Goal: Communication & Community: Answer question/provide support

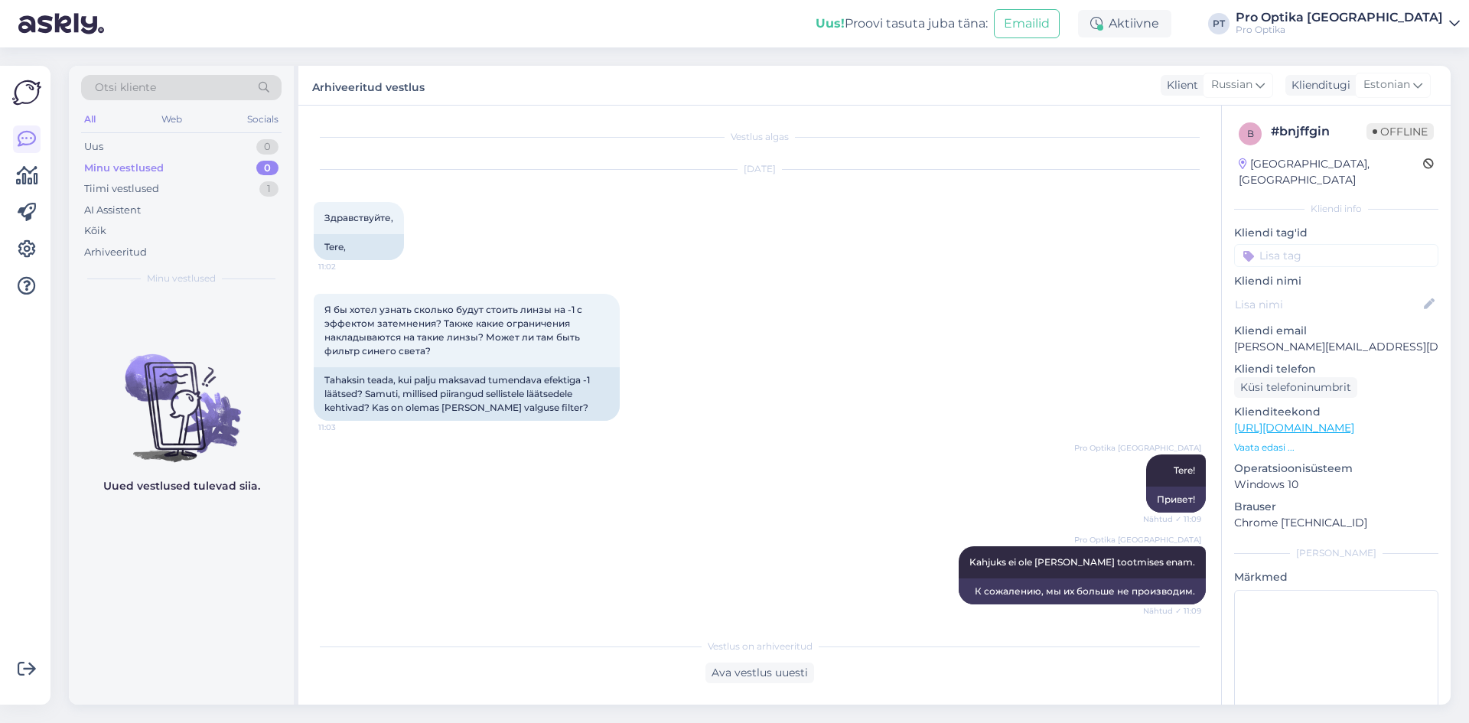
scroll to position [204, 0]
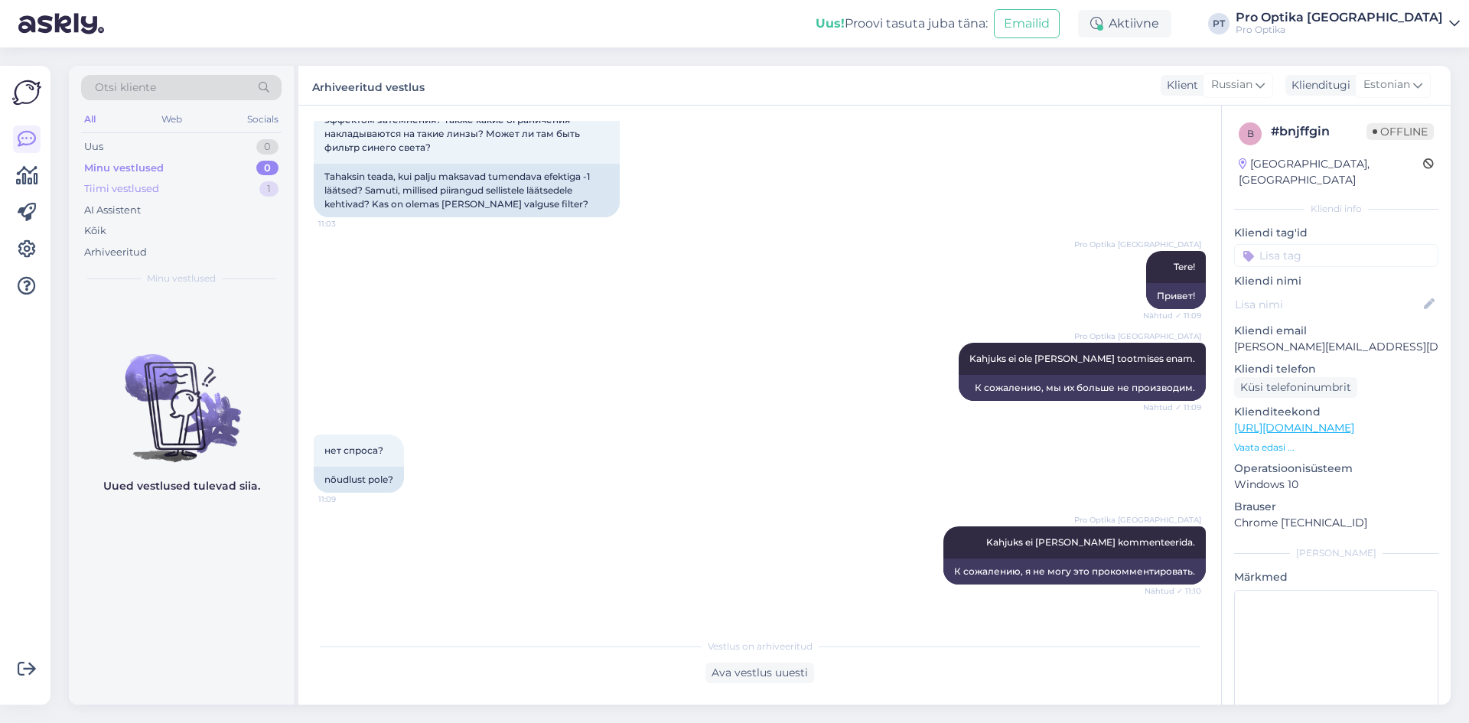
click at [265, 184] on div "1" at bounding box center [268, 188] width 19 height 15
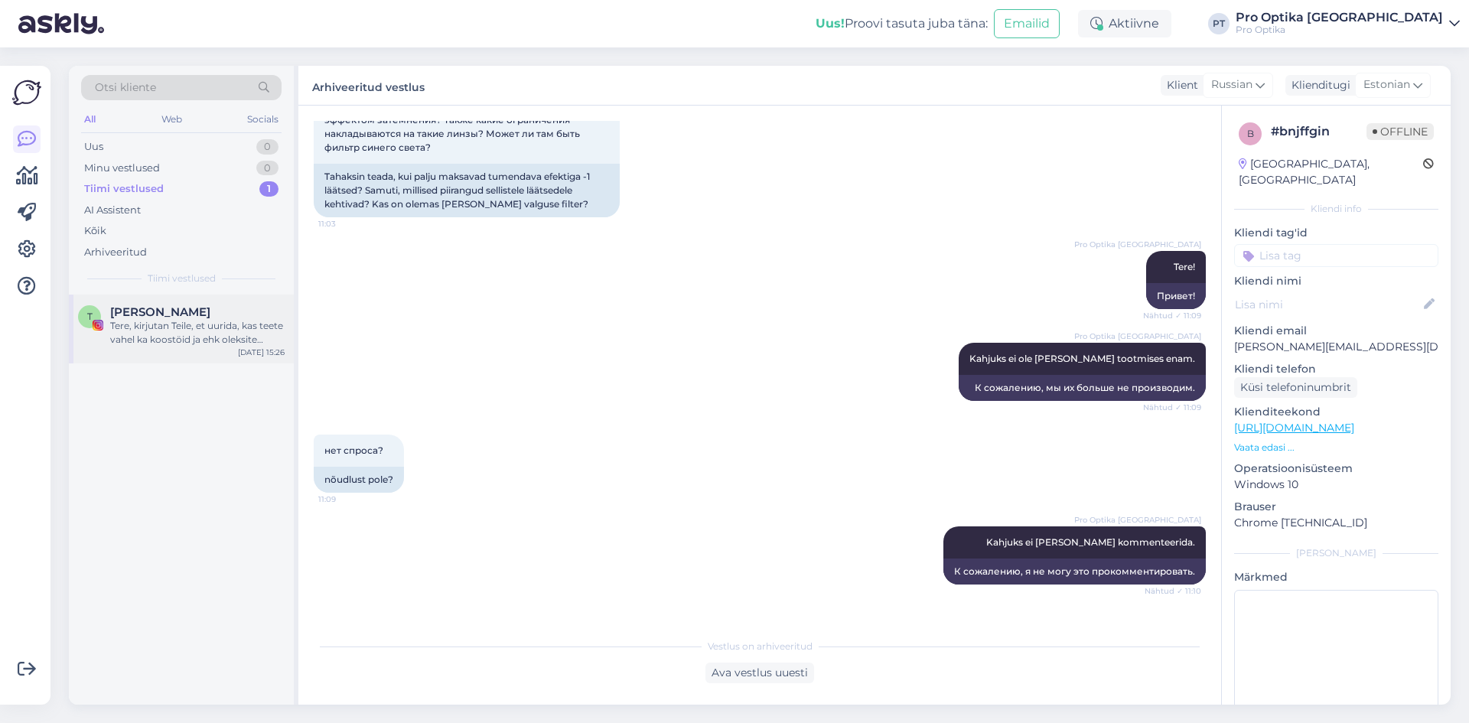
click at [163, 337] on div "Tere, kirjutan Teile, et uurida, kas teete vahel ka koostöid ja ehk oleksite av…" at bounding box center [197, 333] width 174 height 28
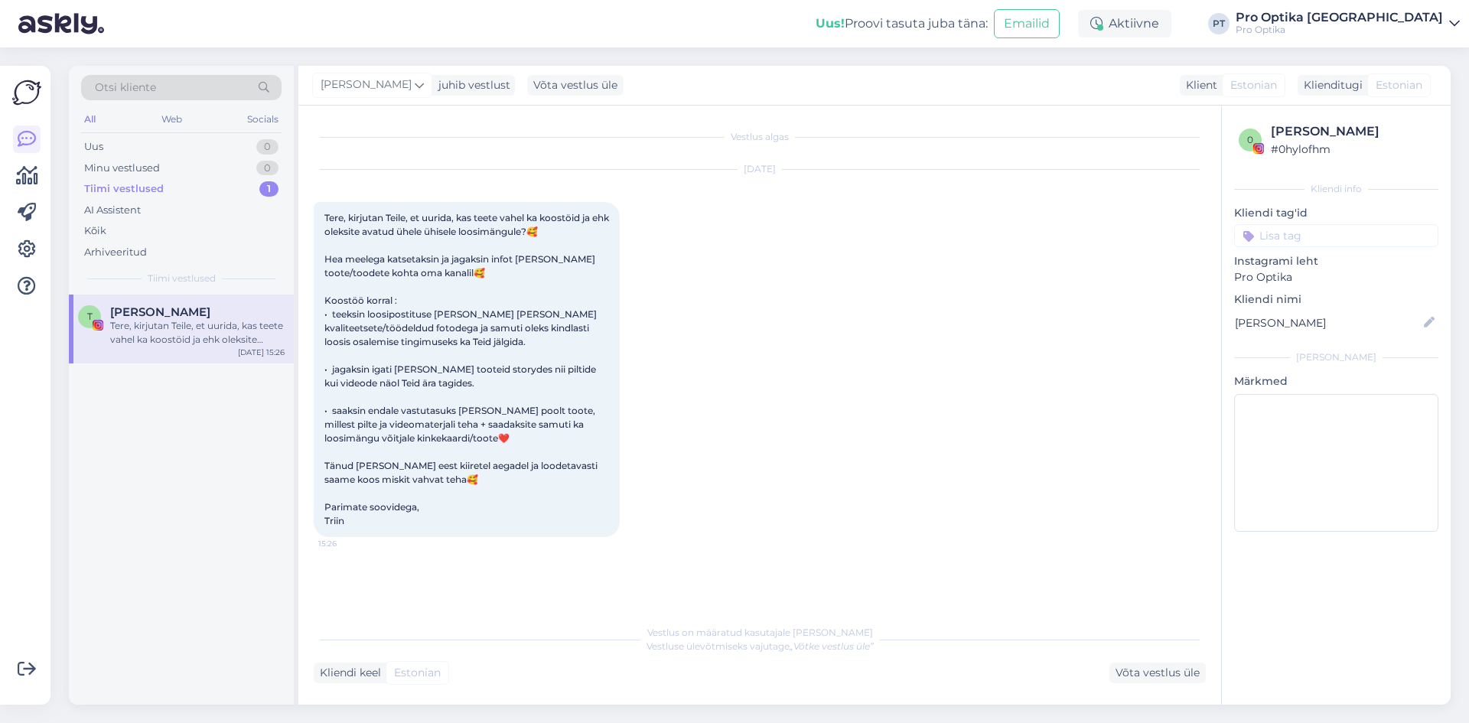
scroll to position [0, 0]
click at [119, 168] on div "Minu vestlused" at bounding box center [122, 168] width 76 height 15
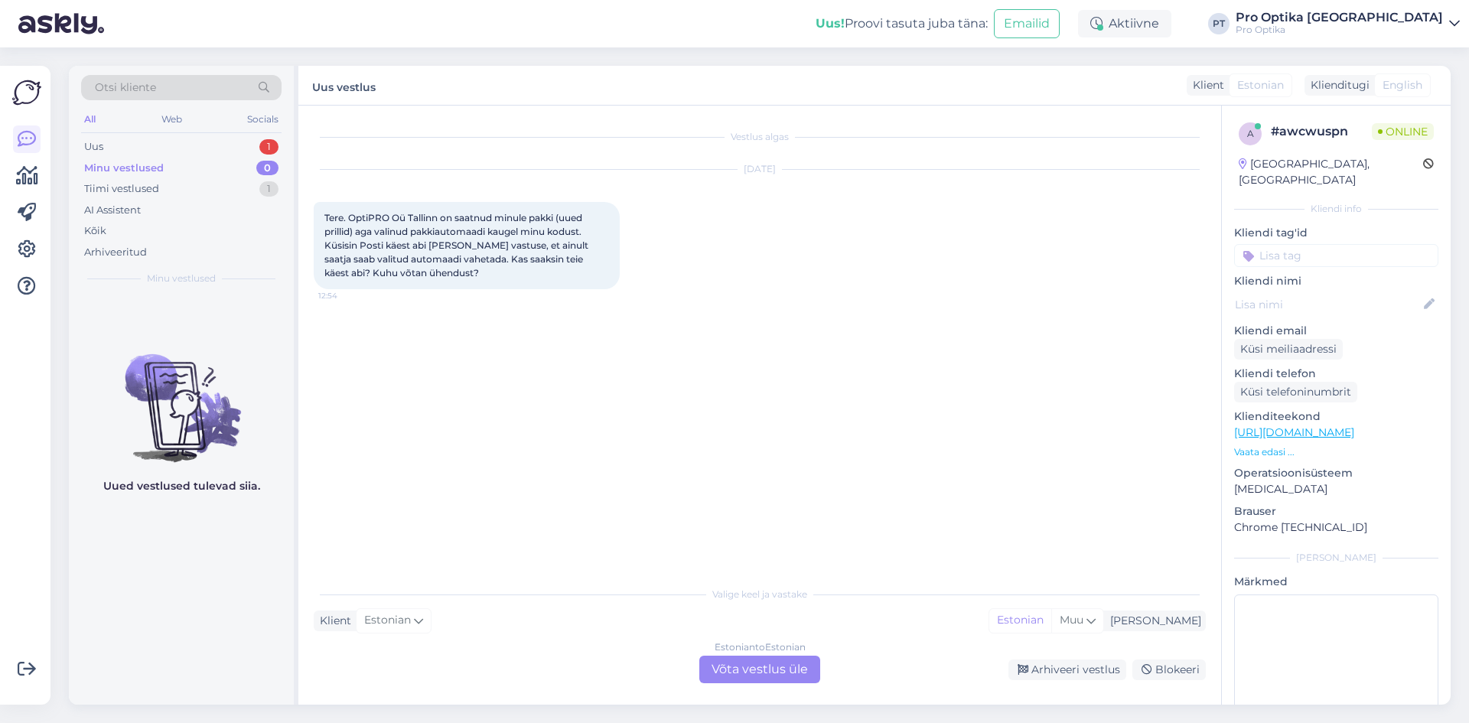
click at [754, 680] on div "Estonian to Estonian Võta vestlus üle" at bounding box center [759, 670] width 121 height 28
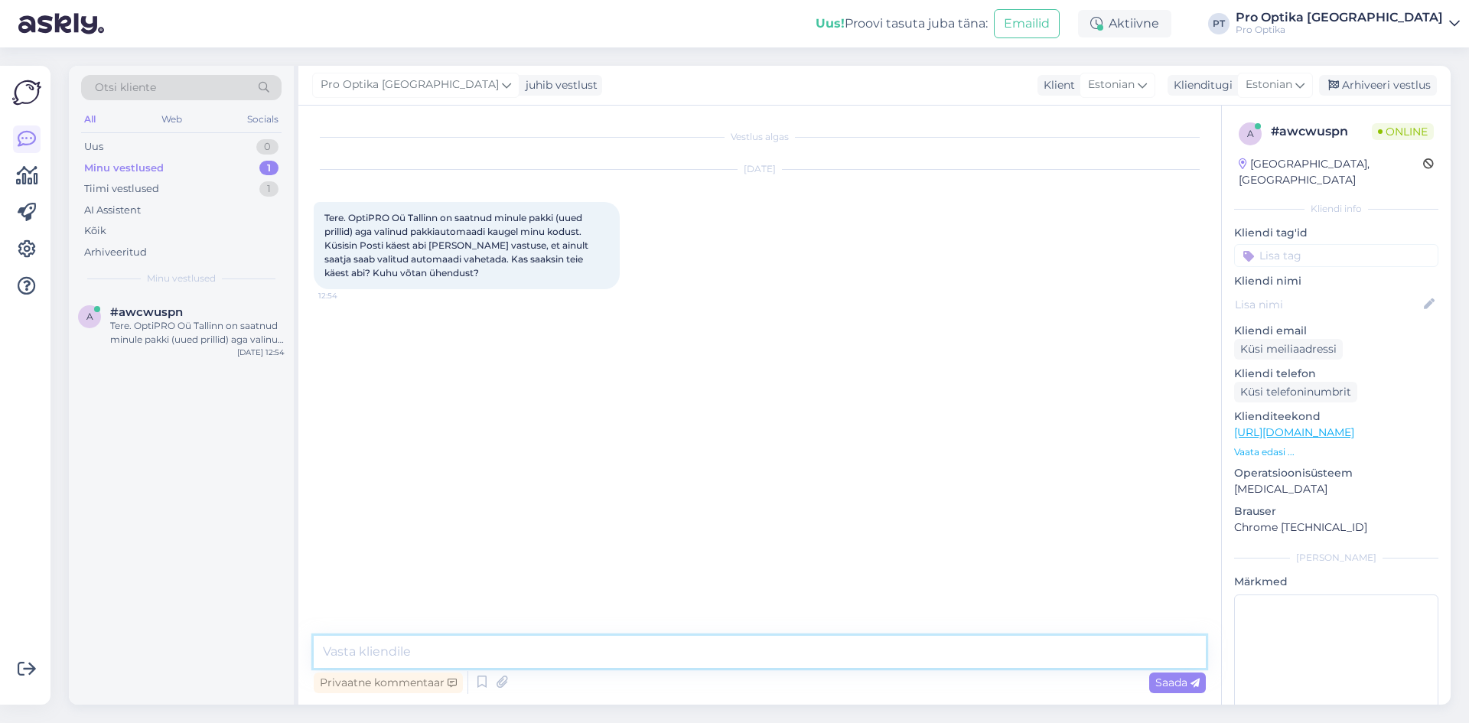
click at [491, 661] on textarea at bounding box center [760, 652] width 892 height 32
click at [524, 662] on textarea at bounding box center [760, 652] width 892 height 32
type textarea "Kuidas on [PERSON_NAME]?"
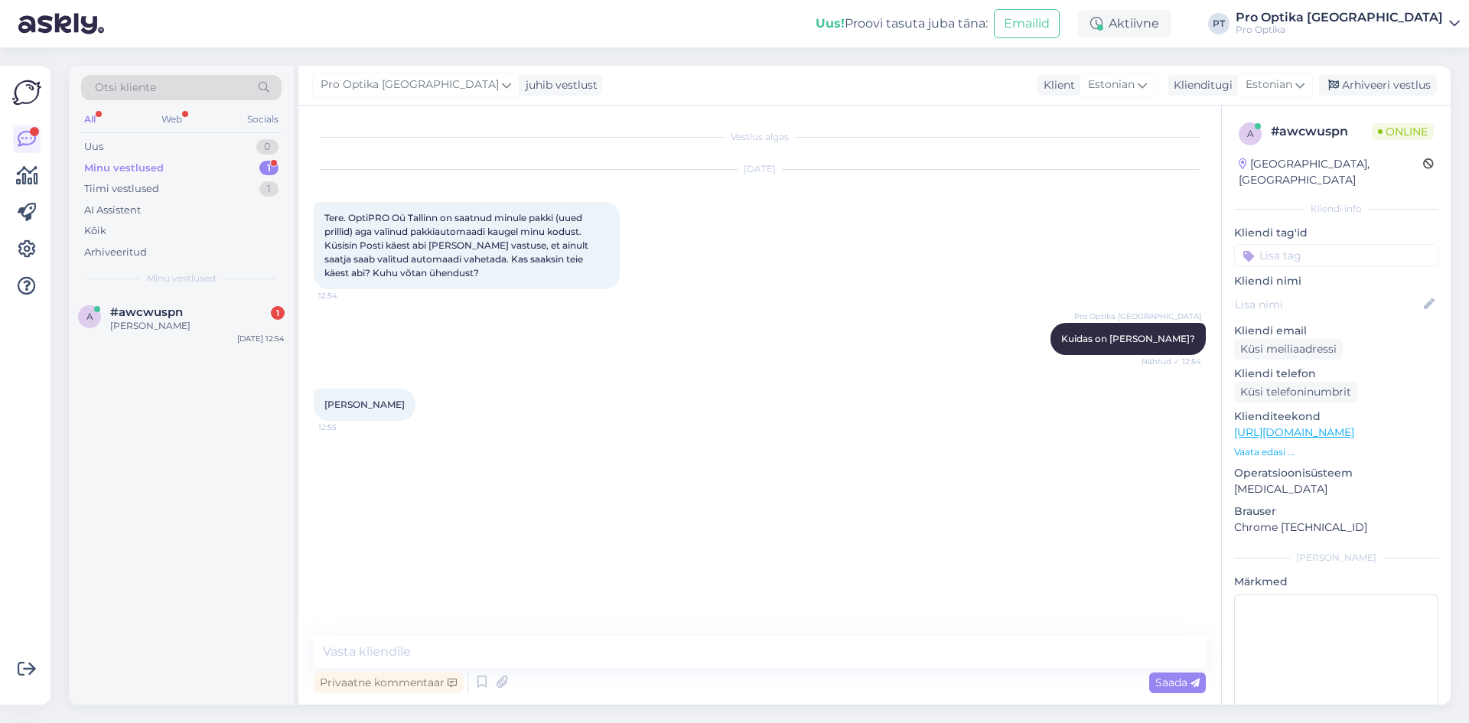
drag, startPoint x: 400, startPoint y: 408, endPoint x: 337, endPoint y: 409, distance: 62.7
click at [337, 409] on span "[PERSON_NAME]" at bounding box center [364, 404] width 80 height 11
click at [395, 639] on textarea at bounding box center [760, 652] width 892 height 32
type textarea "Kohe uurin."
drag, startPoint x: 401, startPoint y: 408, endPoint x: 323, endPoint y: 408, distance: 78.0
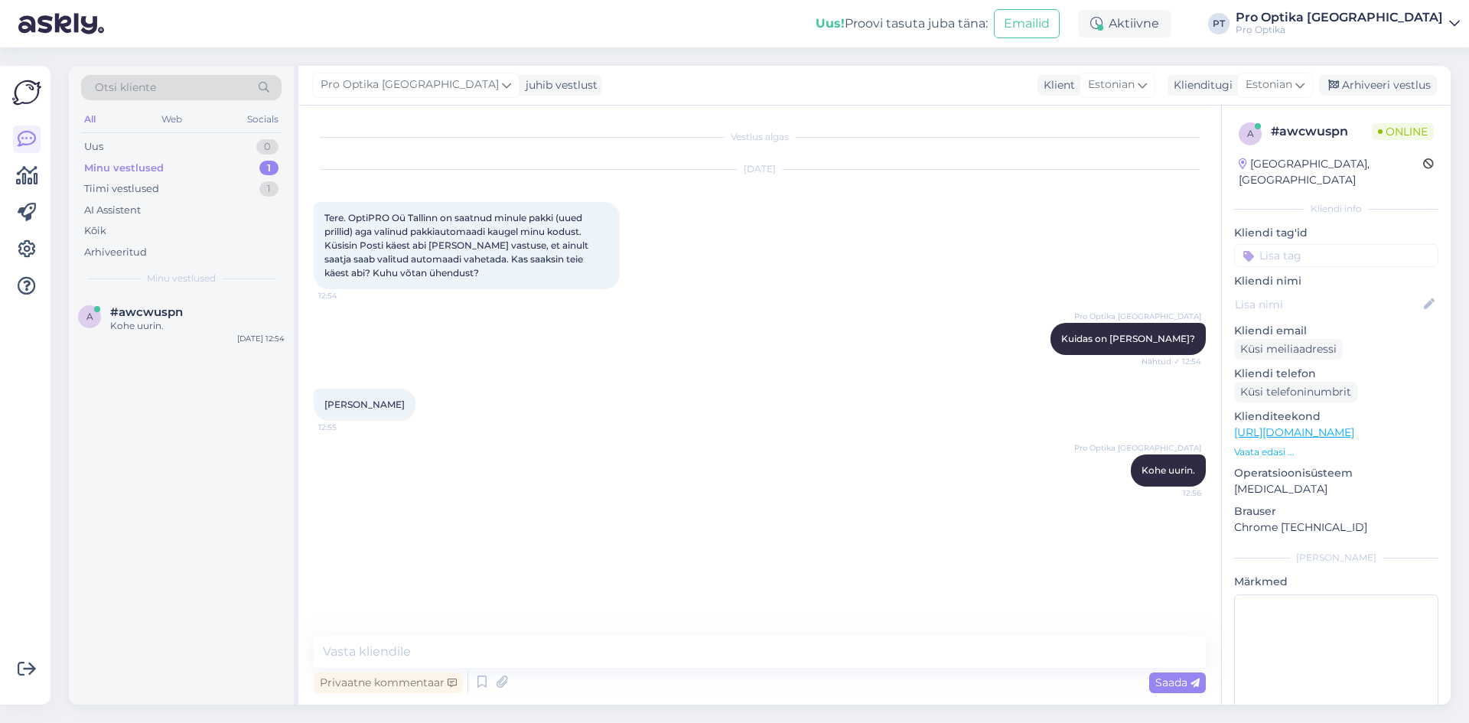
click at [323, 408] on div "[PERSON_NAME] 12:55" at bounding box center [365, 405] width 102 height 32
copy span "[PERSON_NAME]"
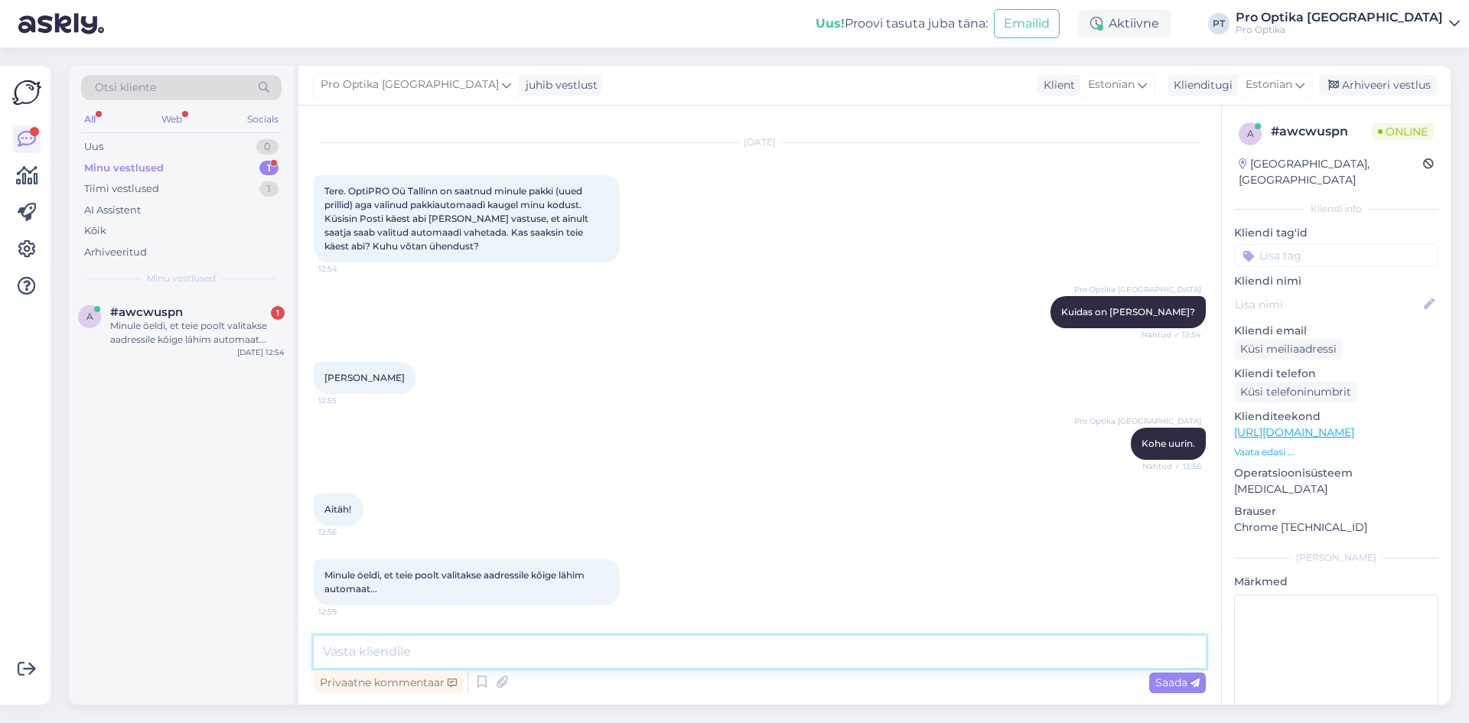
click at [393, 655] on textarea at bounding box center [760, 652] width 892 height 32
click at [468, 638] on textarea at bounding box center [760, 652] width 892 height 32
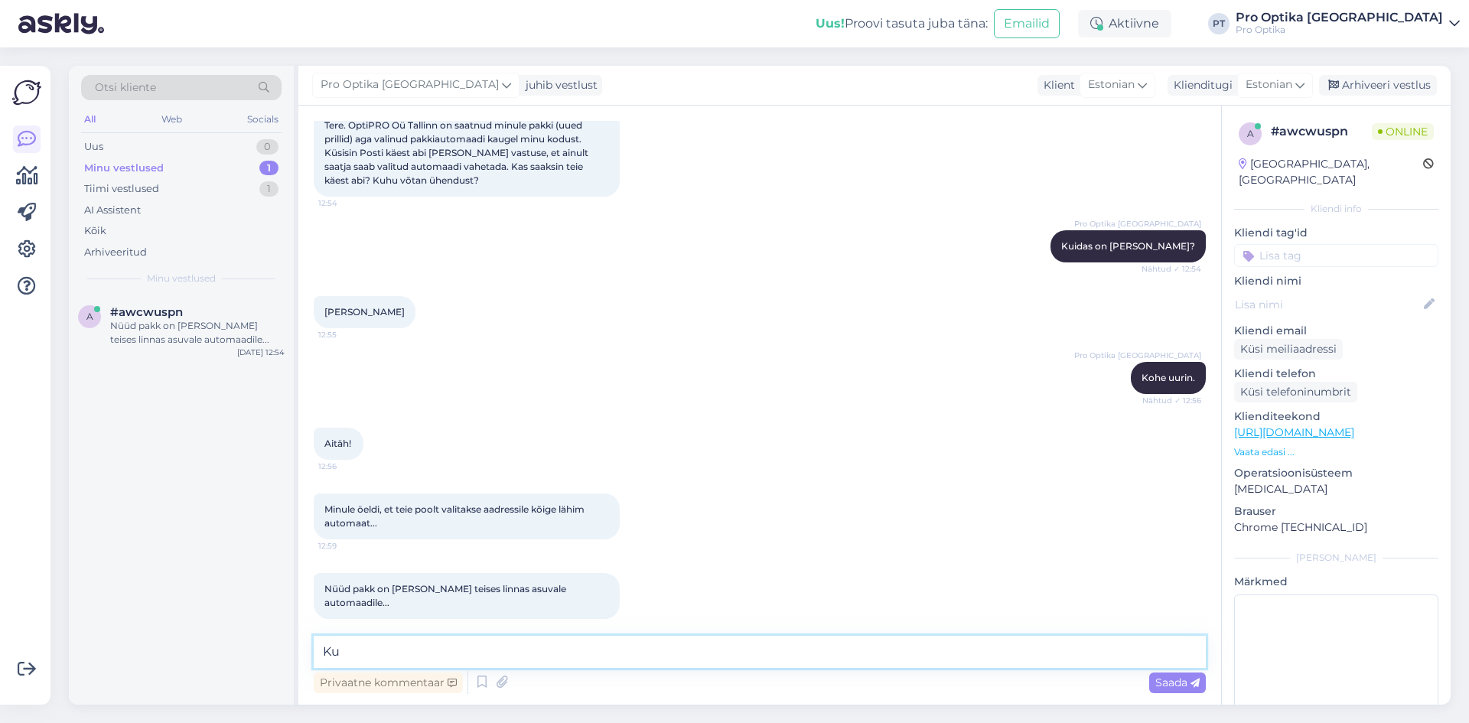
type textarea "K"
type textarea "Ja saan aru, et see [PERSON_NAME] kaugel Teie omast."
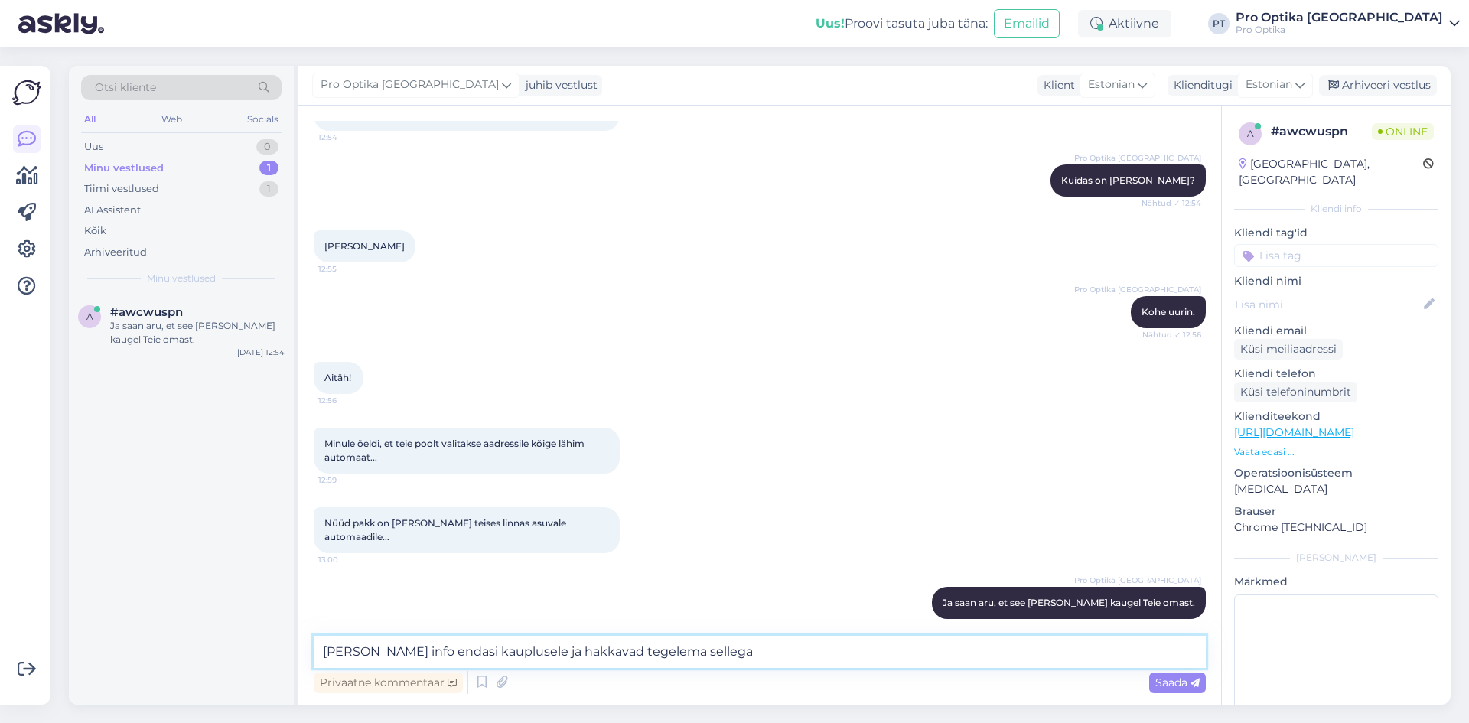
type textarea "[PERSON_NAME] info endasi kauplusele ja hakkavad tegelema sellega."
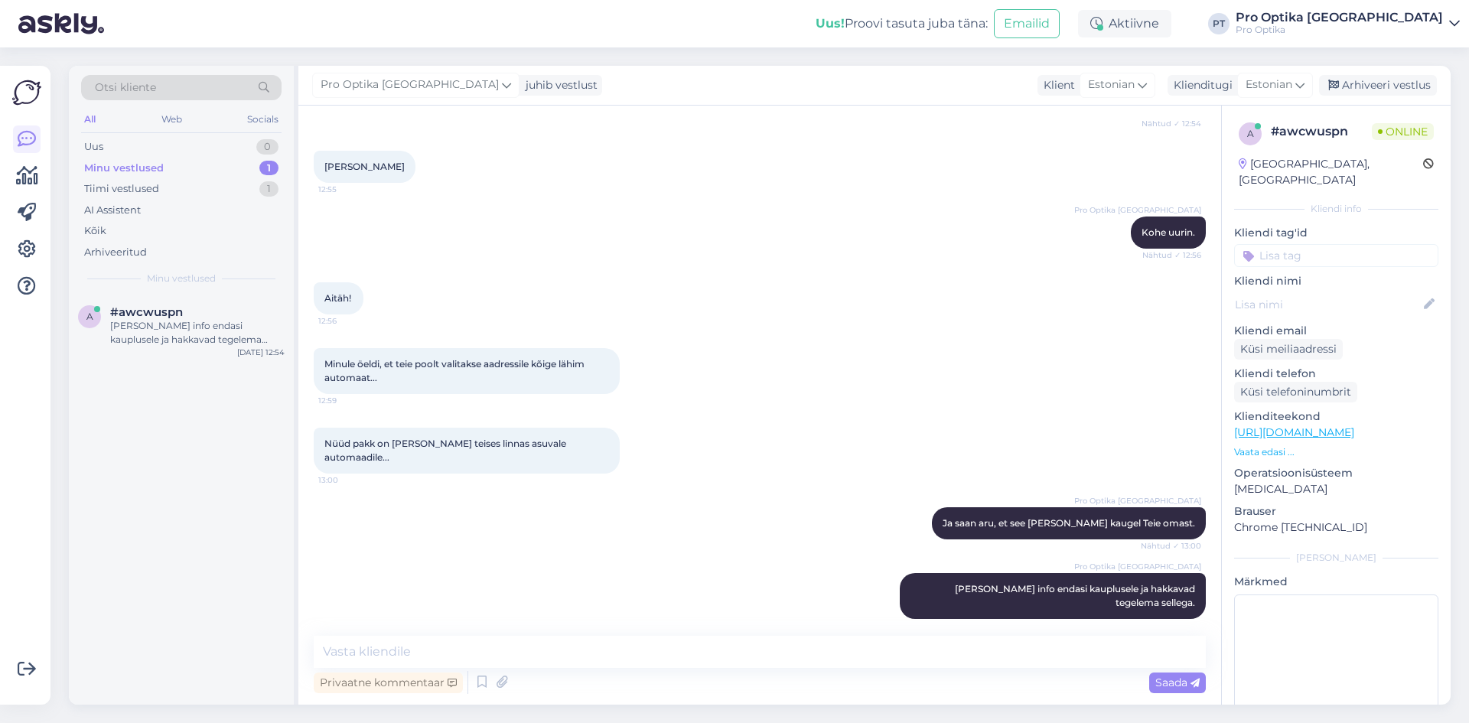
scroll to position [304, 0]
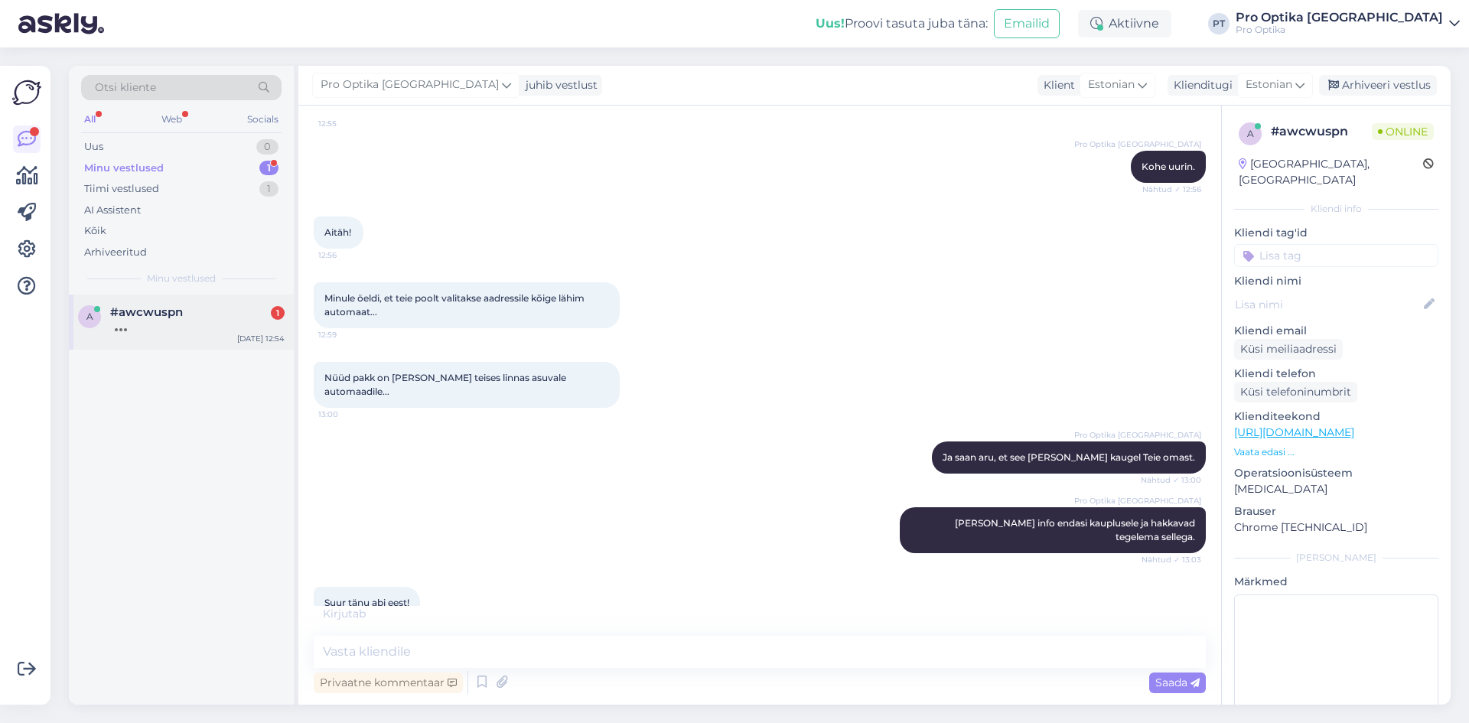
click at [215, 323] on div at bounding box center [197, 326] width 174 height 14
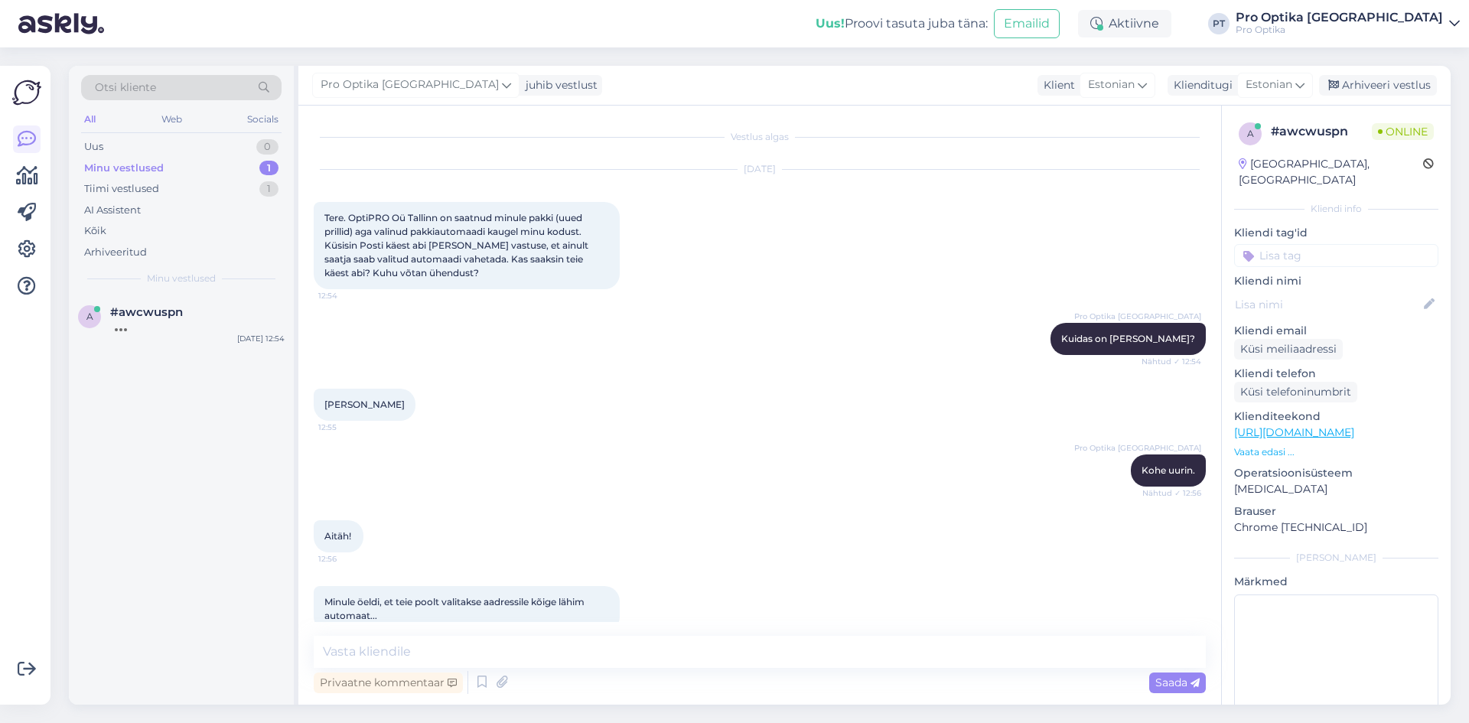
scroll to position [449, 0]
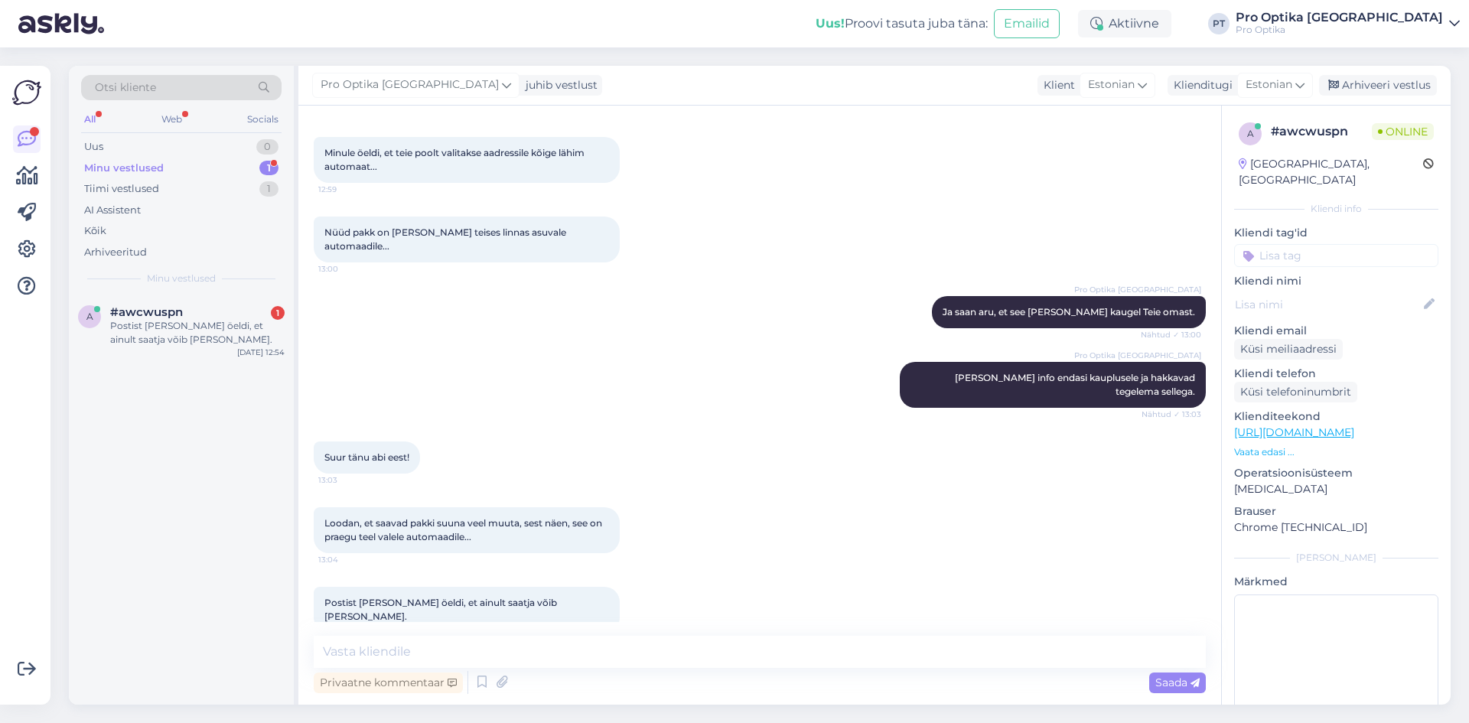
click at [1164, 623] on div "Vestlus algas [DATE] Tere. OptiPRO Oü Tallinn on saatnud minule pakki (uued pri…" at bounding box center [759, 405] width 923 height 599
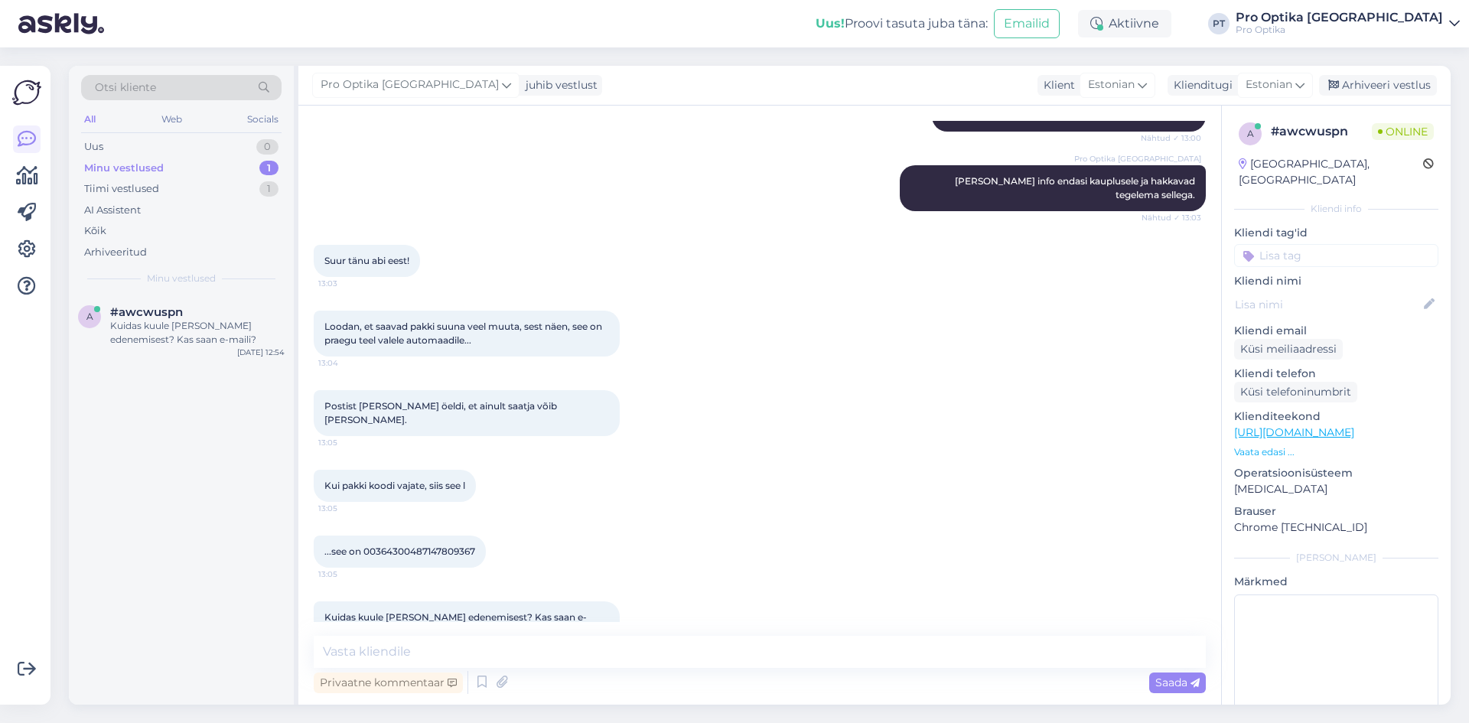
scroll to position [647, 0]
click at [451, 655] on textarea at bounding box center [760, 652] width 892 height 32
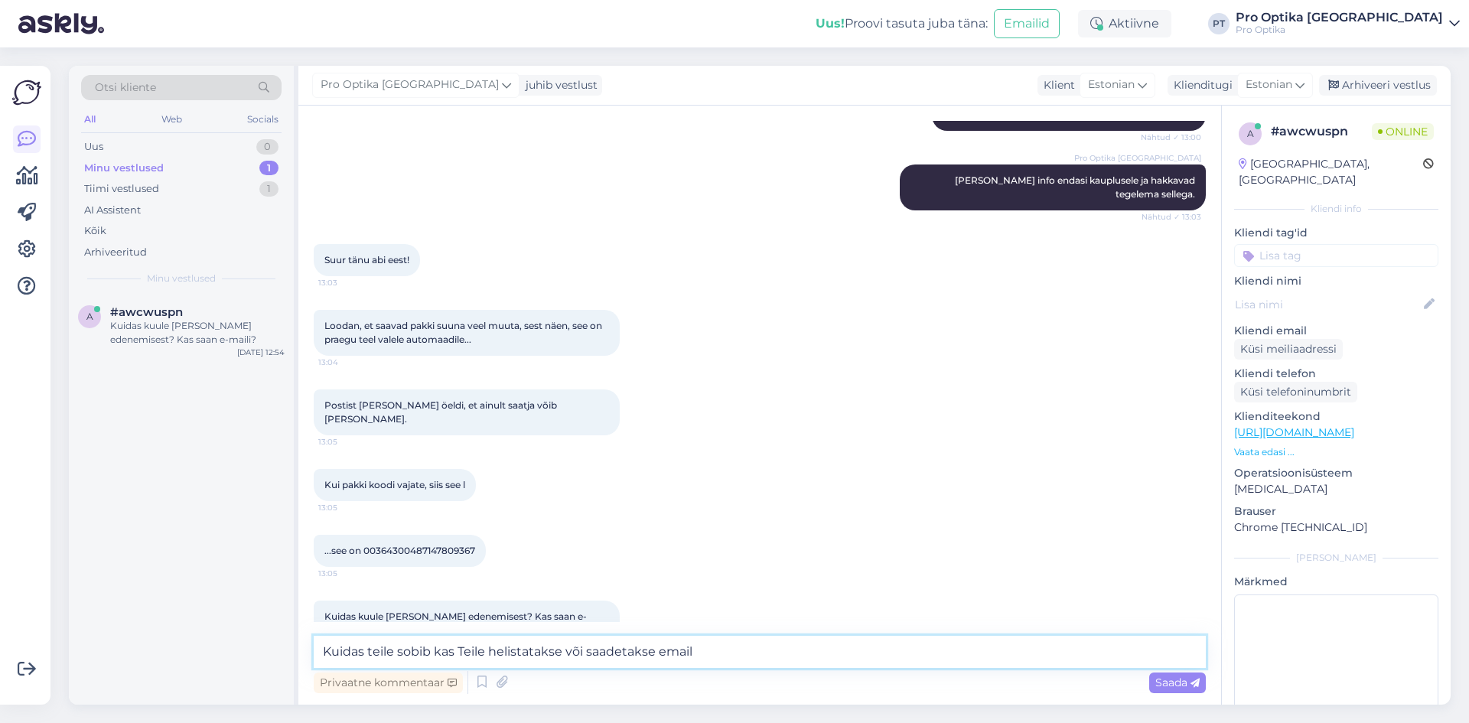
type textarea "Kuidas teile sobib kas Teile helistatakse või saadetakse email?"
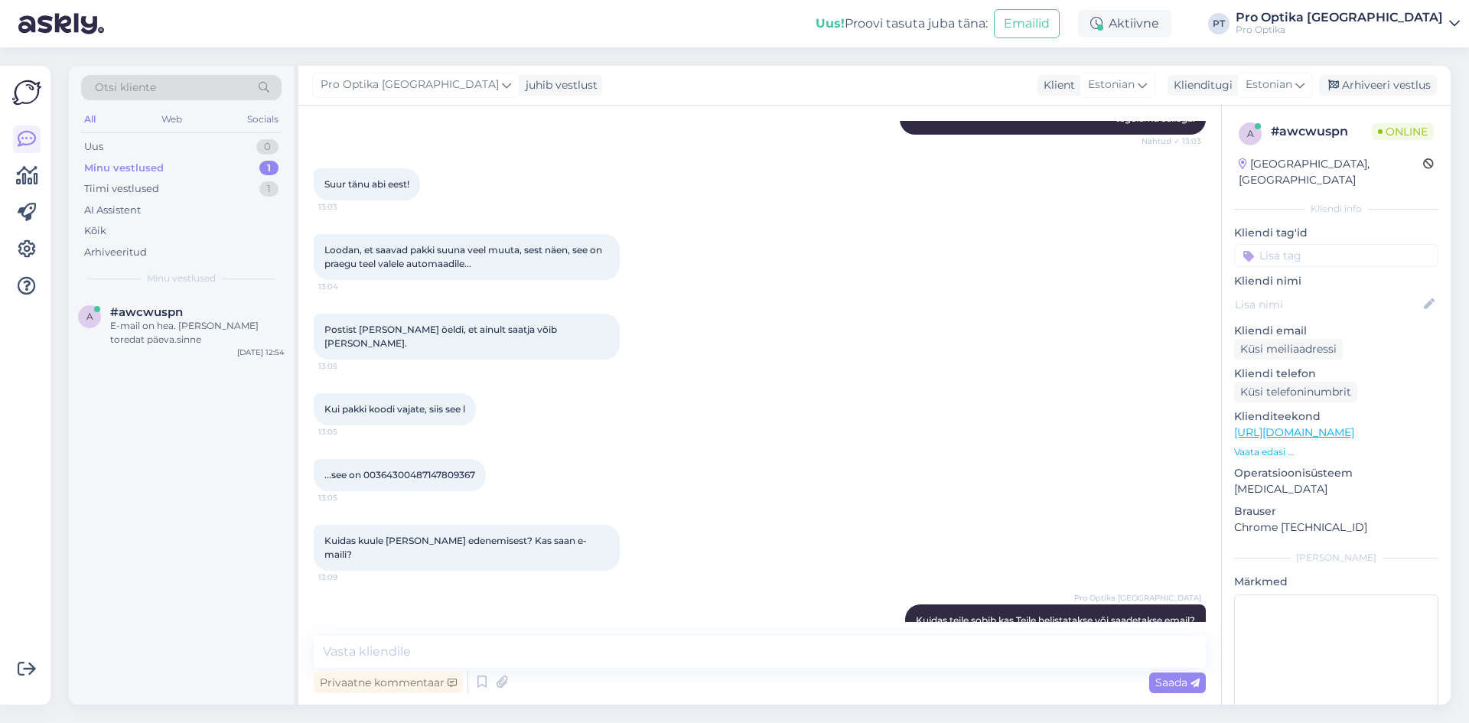
scroll to position [792, 0]
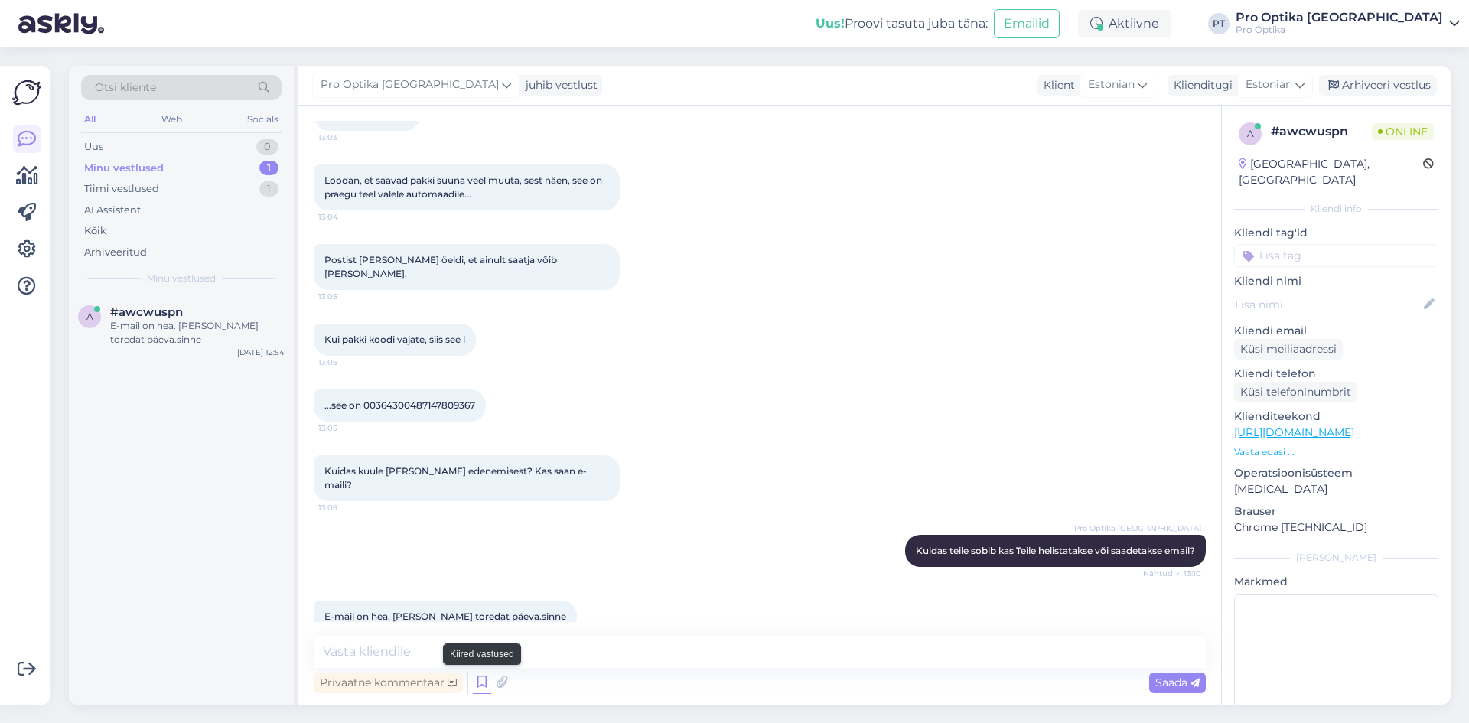
click at [476, 684] on icon at bounding box center [482, 682] width 18 height 23
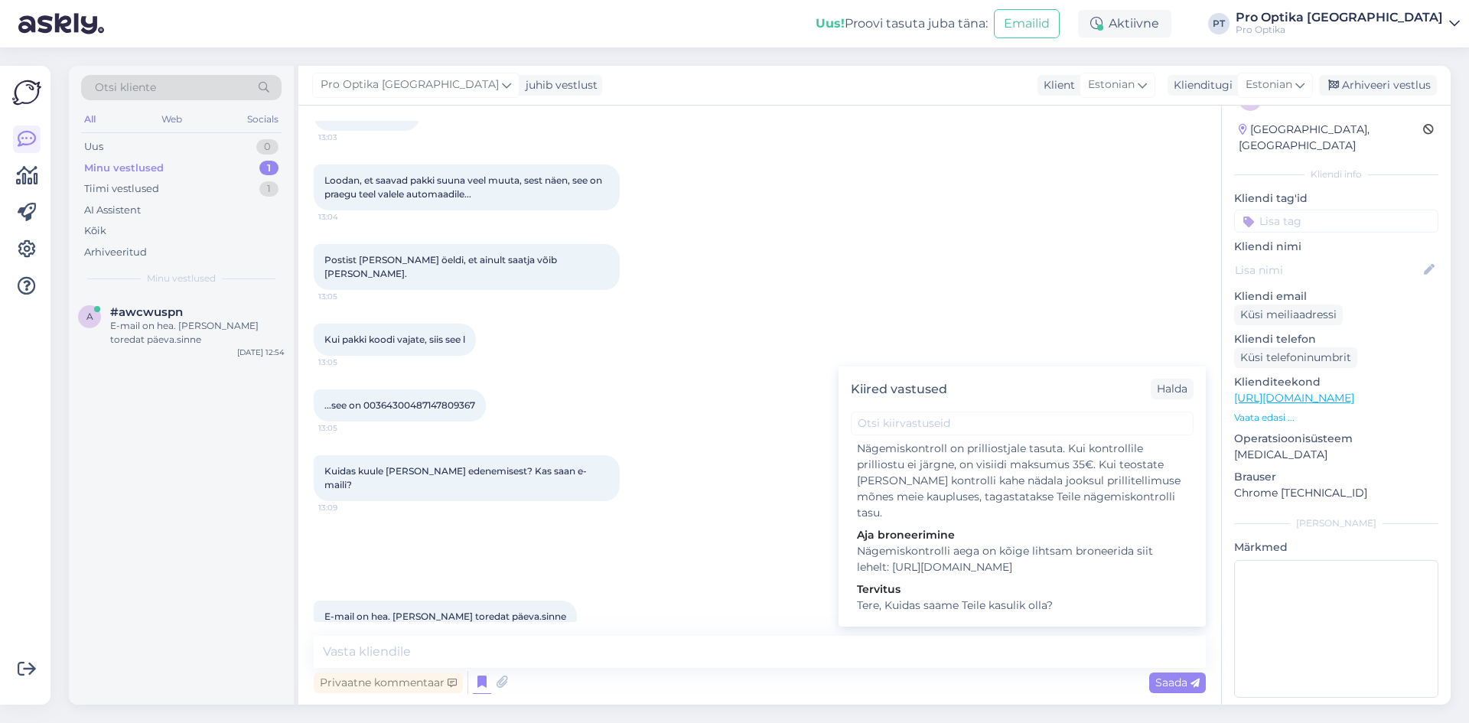
scroll to position [383, 0]
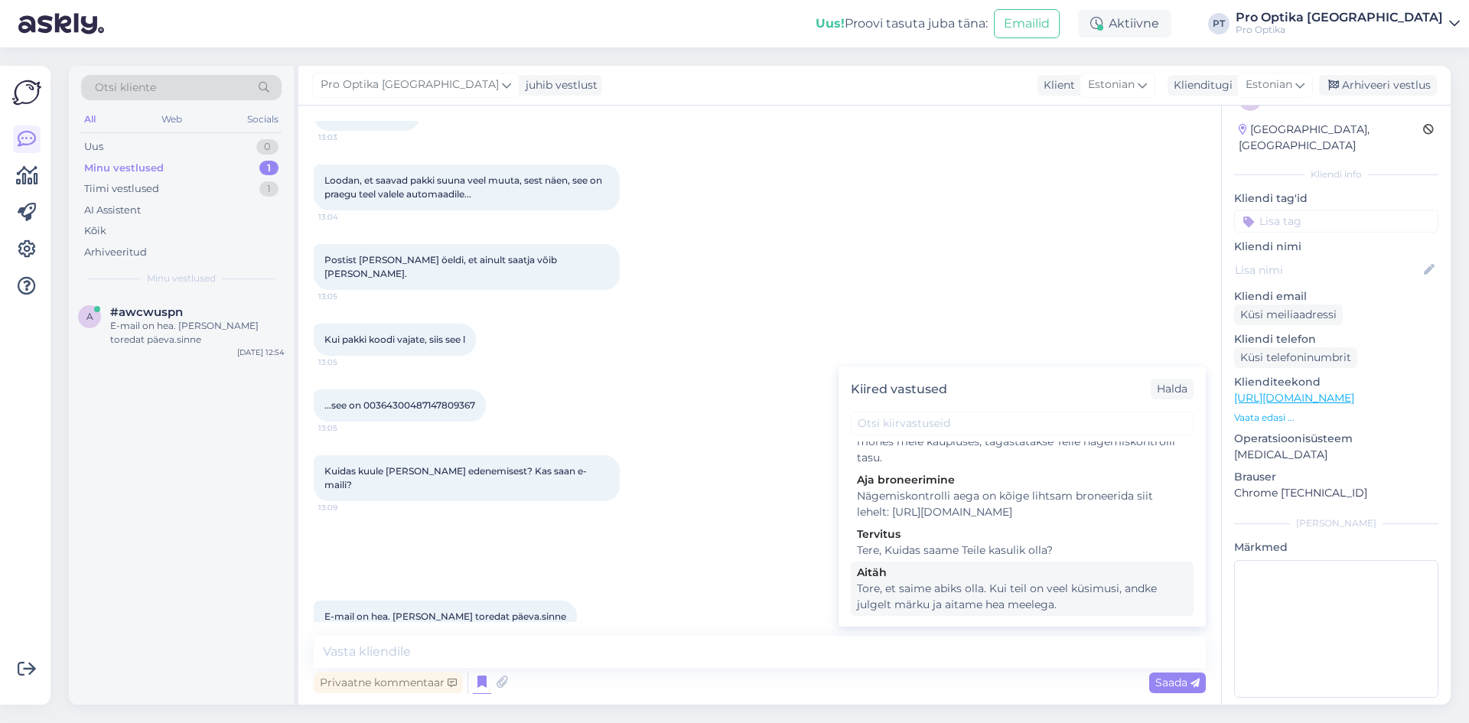
click at [1079, 604] on div "Tore, et saime abiks olla. Kui teil on veel küsimusi, andke julgelt märku ja ai…" at bounding box center [1022, 597] width 331 height 32
type textarea "Tore, et saime abiks olla. Kui teil on veel küsimusi, andke julgelt märku ja ai…"
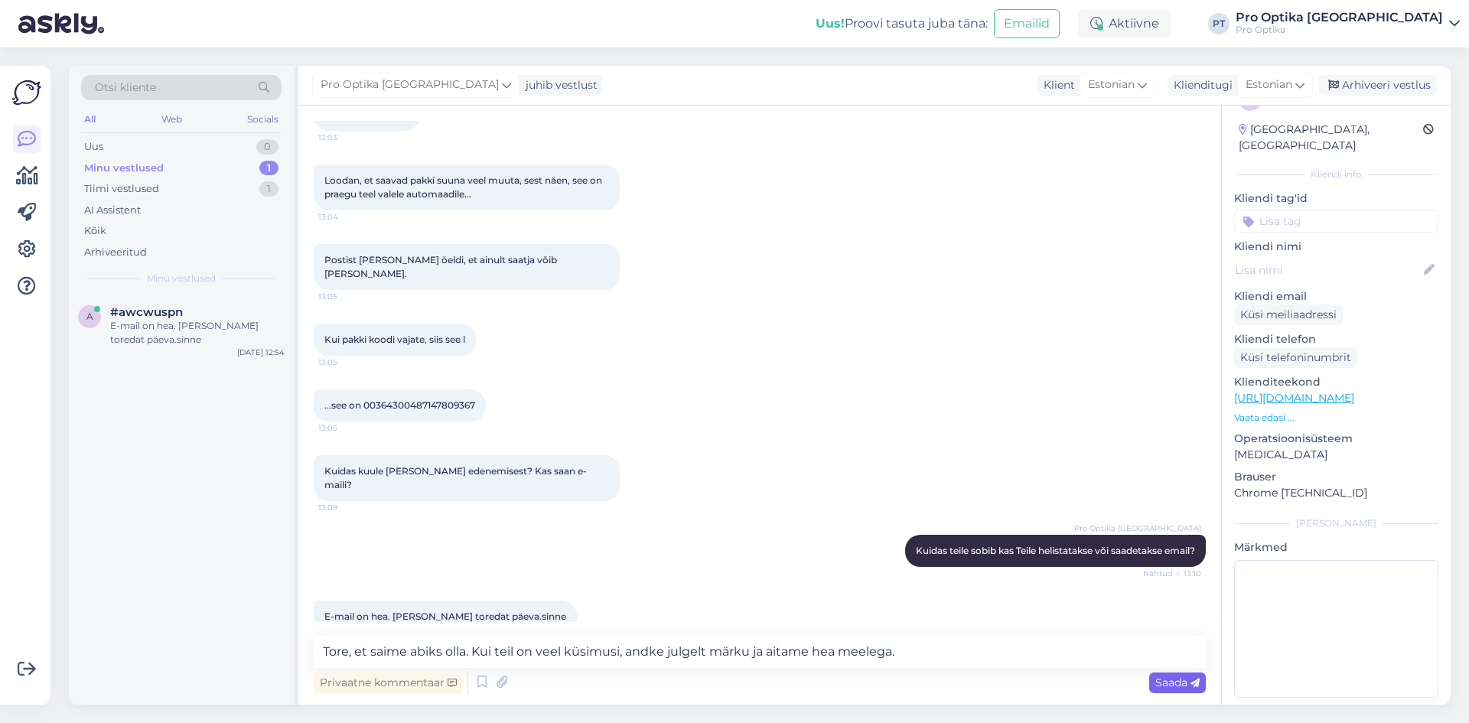
click at [1165, 680] on span "Saada" at bounding box center [1177, 683] width 44 height 14
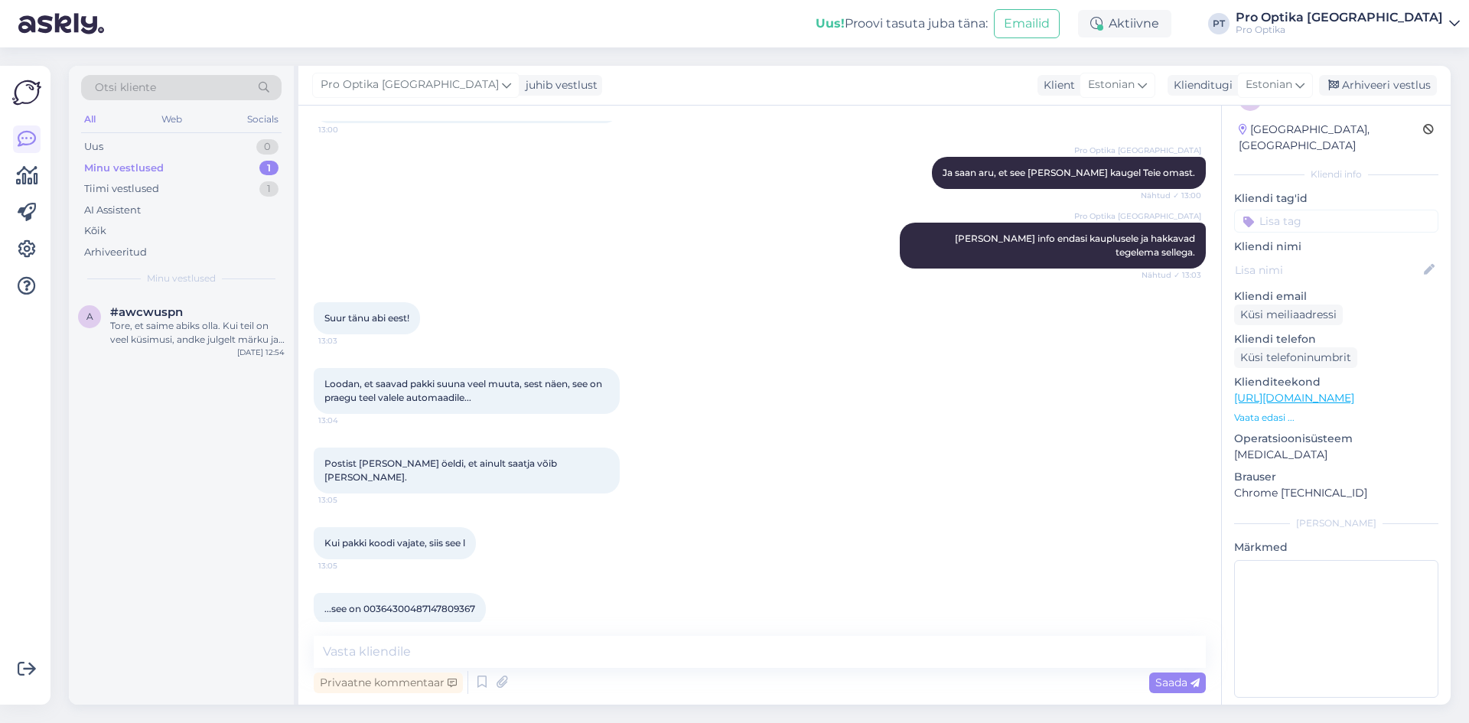
scroll to position [565, 0]
